Goal: Ask a question

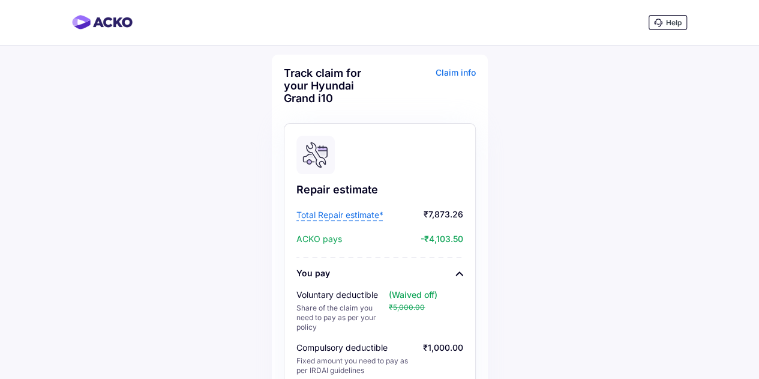
click at [666, 20] on span "Help" at bounding box center [674, 22] width 16 height 9
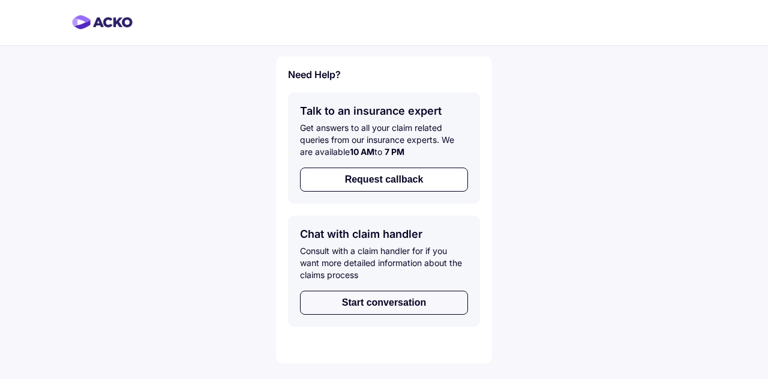
click at [406, 298] on button "Start conversation" at bounding box center [384, 302] width 168 height 24
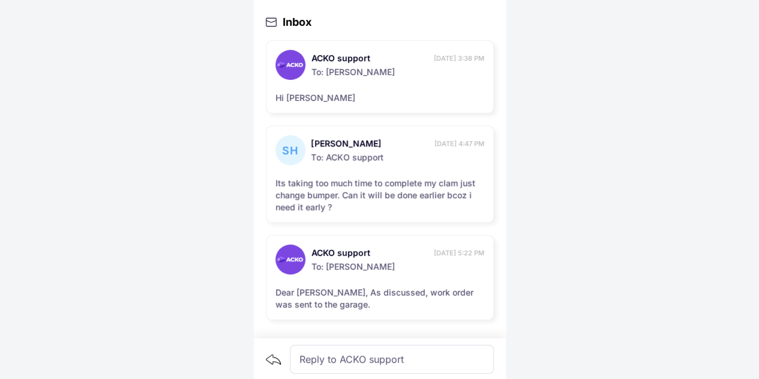
scroll to position [25, 0]
click at [344, 356] on div "Reply to ACKO support" at bounding box center [392, 360] width 204 height 29
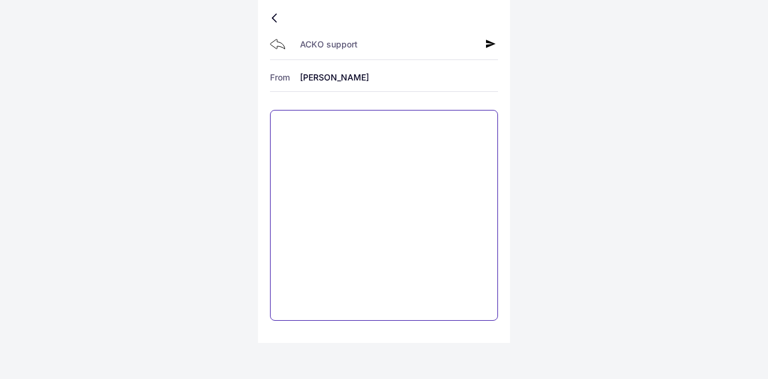
click at [342, 167] on textarea at bounding box center [384, 215] width 228 height 211
click at [389, 133] on textarea "**********" at bounding box center [384, 215] width 228 height 211
type textarea "**********"
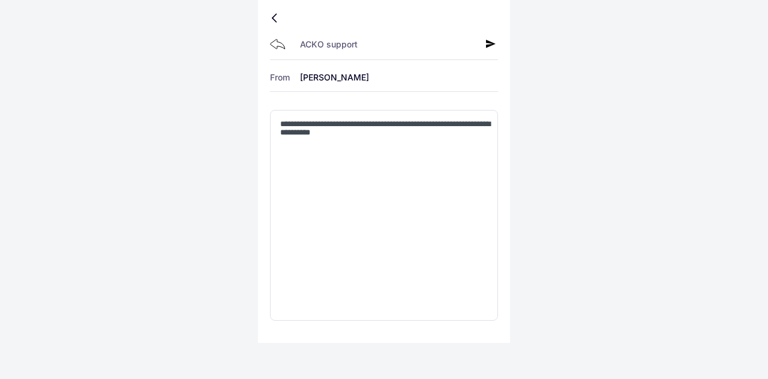
click at [278, 45] on icon at bounding box center [278, 44] width 16 height 10
click at [491, 44] on icon at bounding box center [491, 44] width 10 height 10
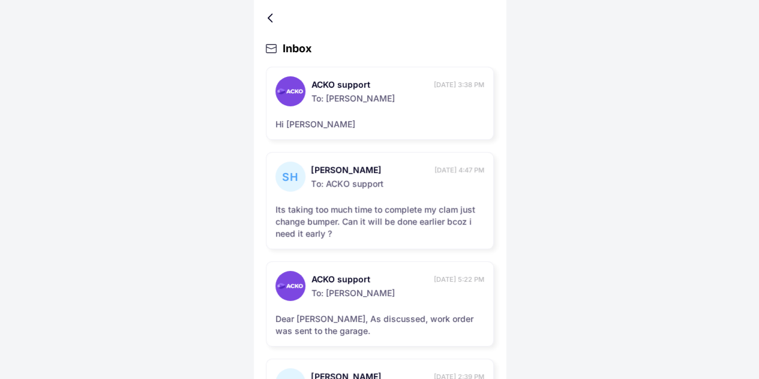
click at [422, 218] on div "Its taking too much time to complete my clam just change bumper. Can it will be…" at bounding box center [379, 221] width 209 height 36
click at [269, 18] on div at bounding box center [272, 18] width 7 height 6
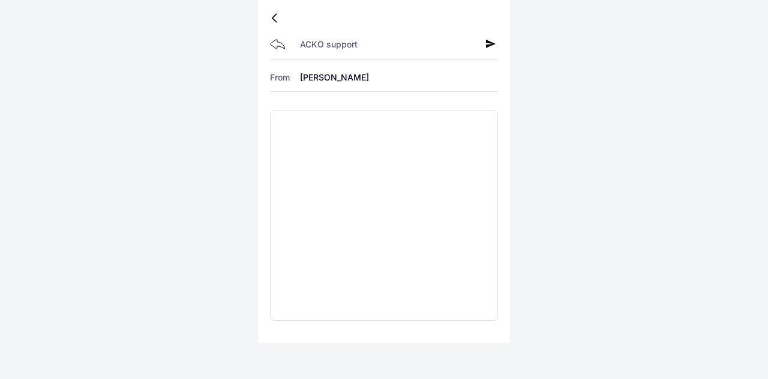
click at [276, 19] on div at bounding box center [276, 18] width 7 height 6
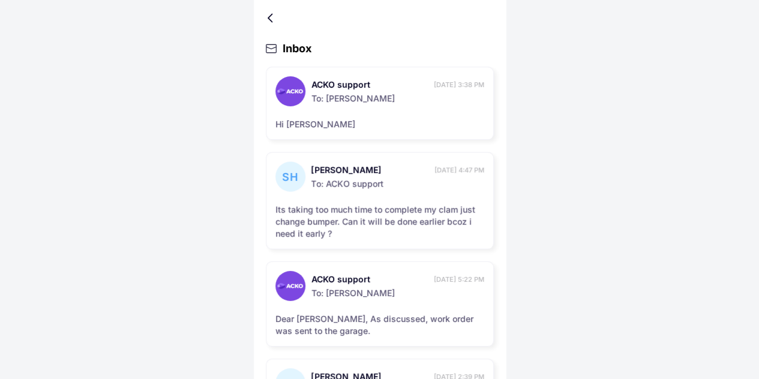
click at [276, 19] on div at bounding box center [272, 18] width 7 height 6
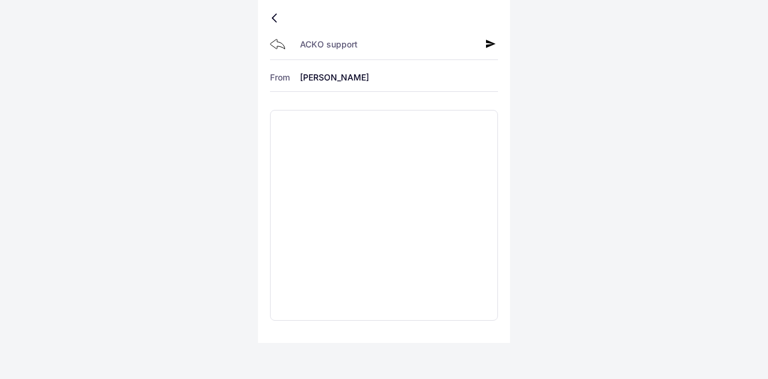
click at [276, 19] on div at bounding box center [276, 18] width 7 height 6
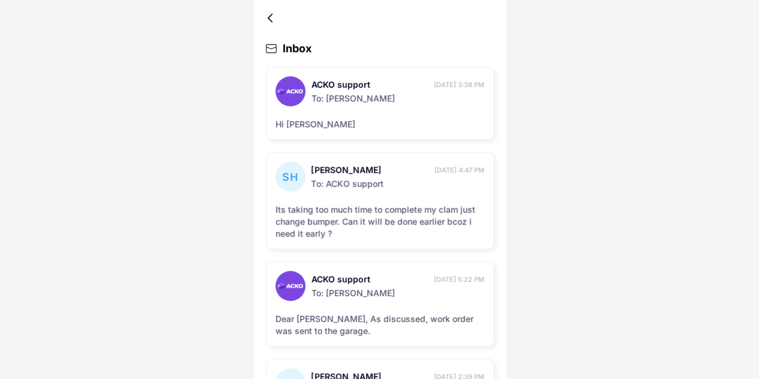
click at [269, 47] on icon at bounding box center [271, 49] width 11 height 10
click at [267, 16] on div at bounding box center [380, 18] width 228 height 12
click at [270, 17] on div at bounding box center [272, 18] width 7 height 6
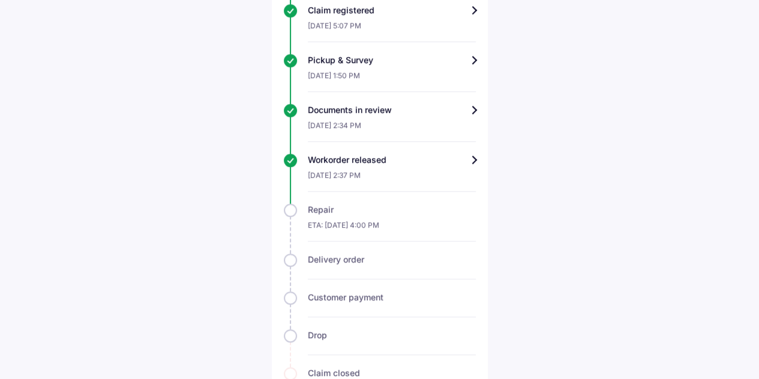
scroll to position [667, 0]
